Goal: Navigation & Orientation: Go to known website

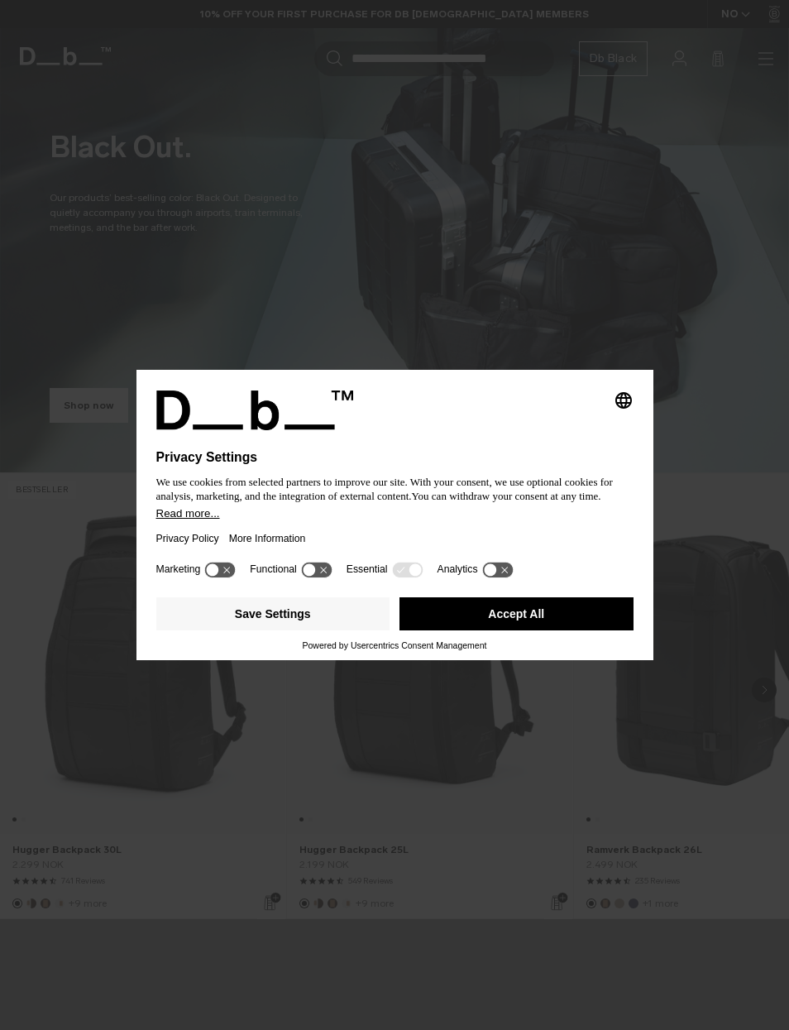
click at [573, 619] on button "Accept All" at bounding box center [517, 613] width 234 height 33
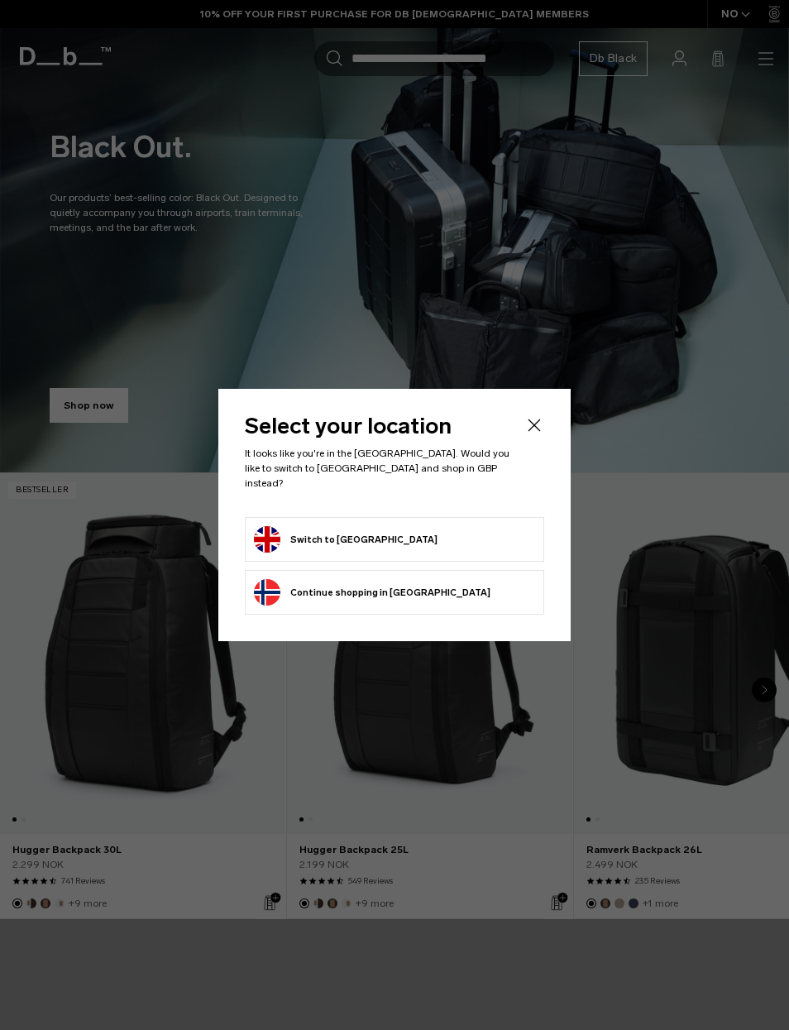
click at [460, 539] on form "Switch to [GEOGRAPHIC_DATA]" at bounding box center [394, 539] width 281 height 26
click at [333, 517] on li "Switch to [GEOGRAPHIC_DATA]" at bounding box center [395, 539] width 300 height 45
click at [276, 533] on button "Switch to [GEOGRAPHIC_DATA]" at bounding box center [346, 539] width 184 height 26
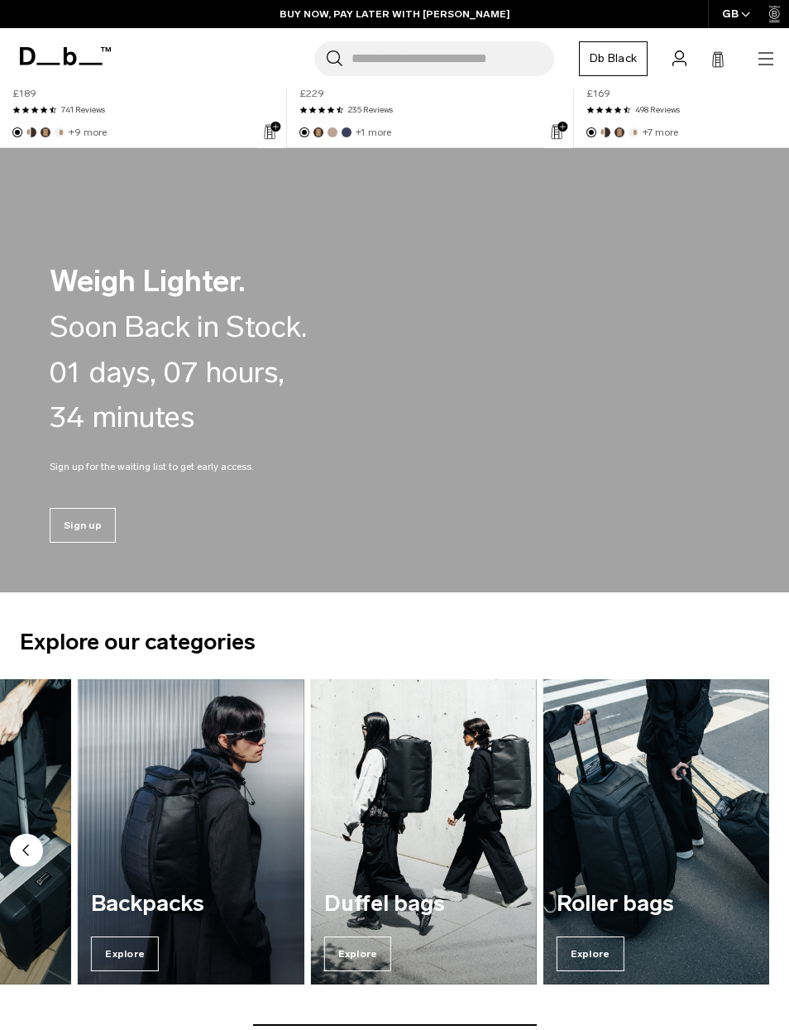
scroll to position [770, 0]
